Goal: Find specific page/section: Find specific page/section

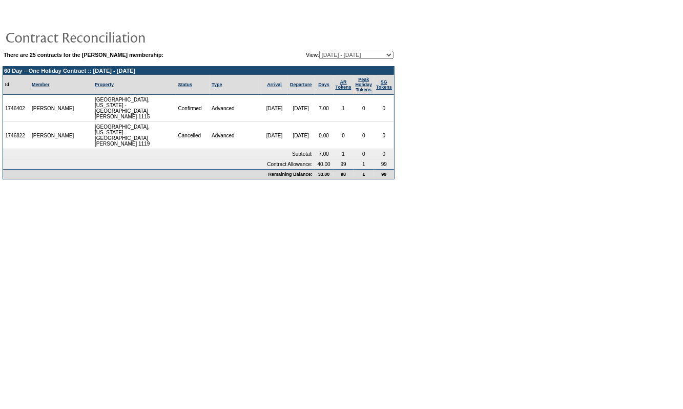
click at [326, 63] on td "There are 25 contracts for the Jerry Kelly membership: View: 09/29/04 - 09/30/0…" at bounding box center [199, 115] width 392 height 130
click at [328, 59] on td "There are 25 contracts for the Jerry Kelly membership: View: 09/29/04 - 09/30/0…" at bounding box center [199, 115] width 392 height 130
click at [332, 58] on td "There are 25 contracts for the Jerry Kelly membership: View: 09/29/04 - 09/30/0…" at bounding box center [199, 115] width 392 height 130
click at [353, 52] on select "09/29/04 - 09/30/05 10/01/05 - 09/30/06 10/01/06 - 09/30/07 10/01/07 - 09/30/08…" at bounding box center [356, 55] width 74 height 8
select select "128110"
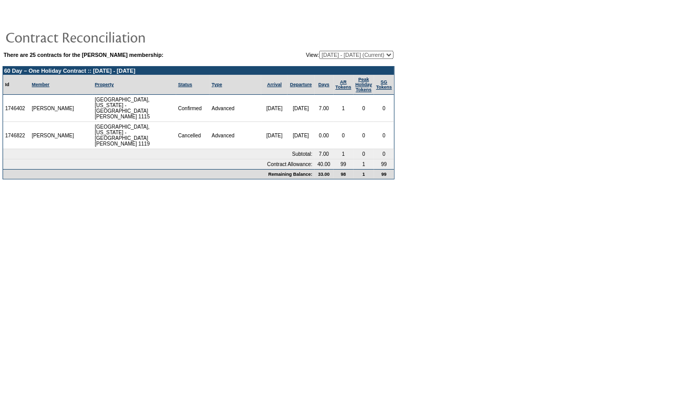
click at [319, 51] on select "09/29/04 - 09/30/05 10/01/05 - 09/30/06 10/01/06 - 09/30/07 10/01/07 - 09/30/08…" at bounding box center [356, 55] width 74 height 8
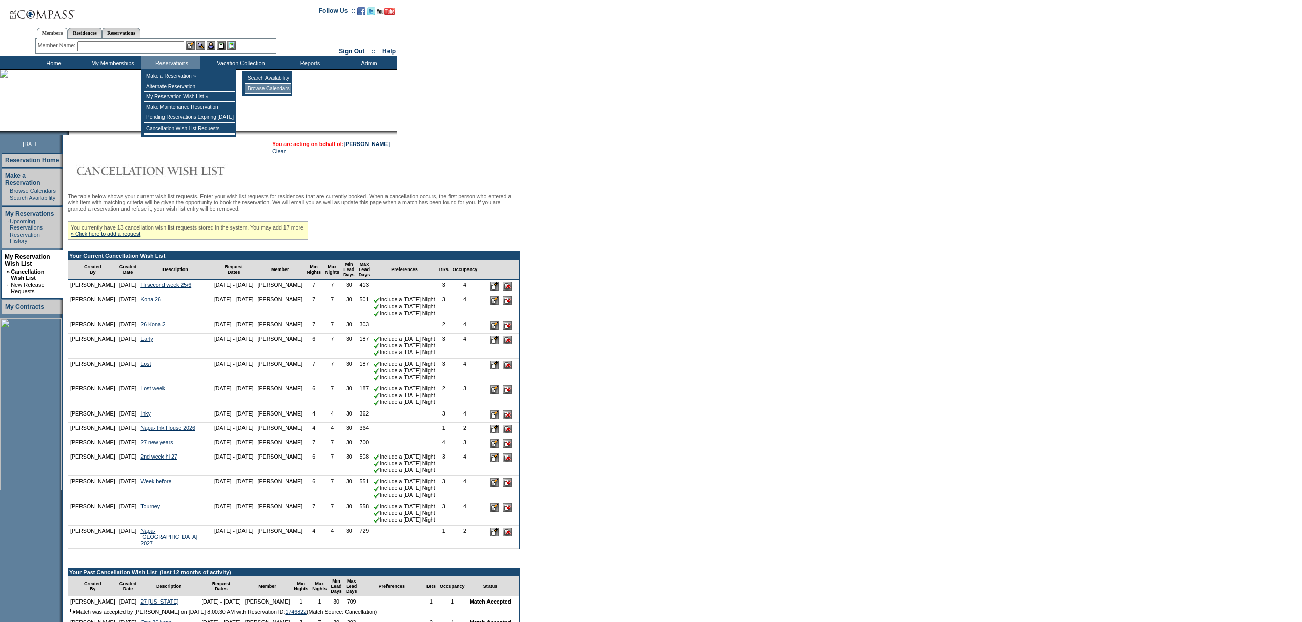
click at [251, 87] on td "Browse Calendars" at bounding box center [268, 89] width 46 height 10
